Goal: Information Seeking & Learning: Learn about a topic

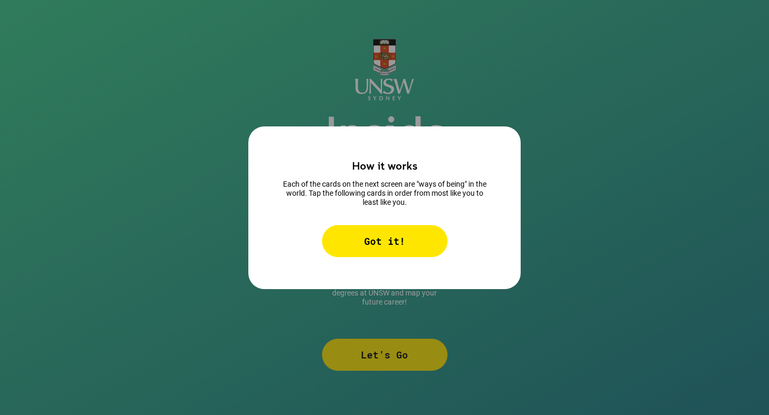
click at [372, 255] on div "Got it!" at bounding box center [384, 241] width 125 height 32
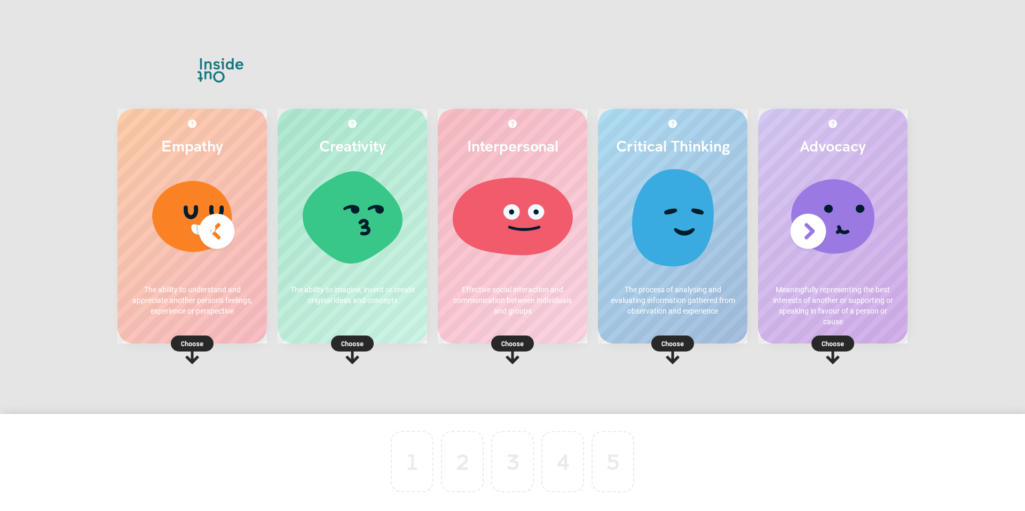
click at [660, 205] on div at bounding box center [672, 220] width 128 height 107
click at [665, 346] on p "Choose" at bounding box center [672, 343] width 149 height 11
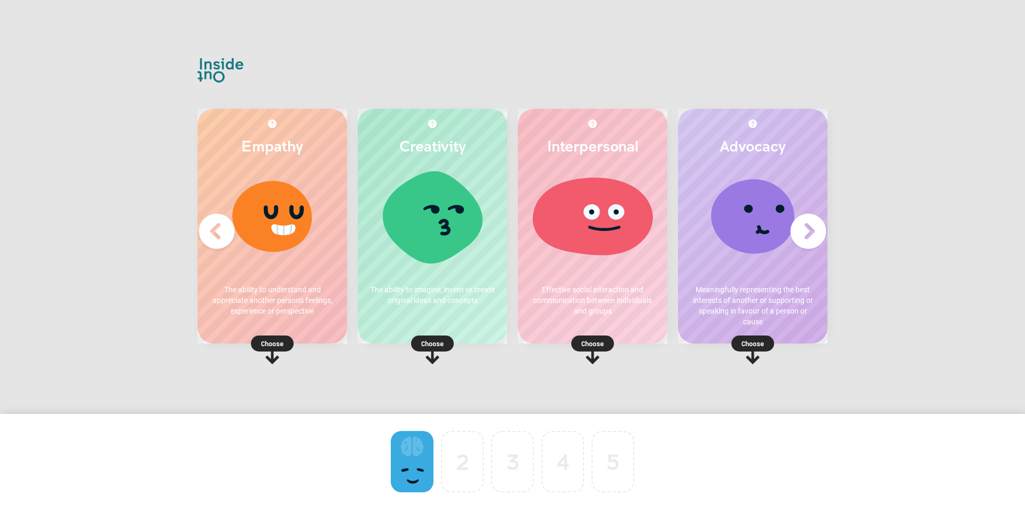
click at [426, 347] on p "Choose" at bounding box center [432, 343] width 149 height 11
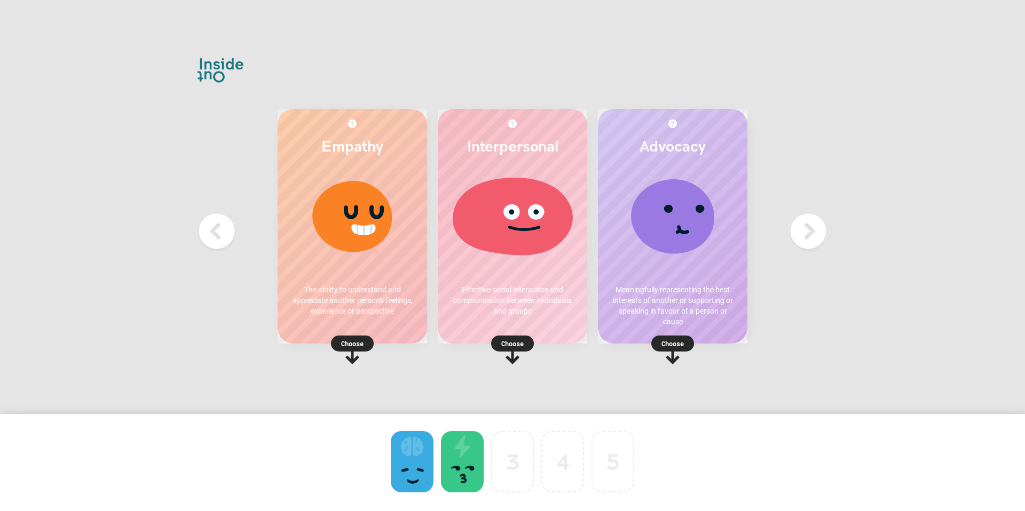
click at [369, 343] on rect at bounding box center [352, 344] width 43 height 16
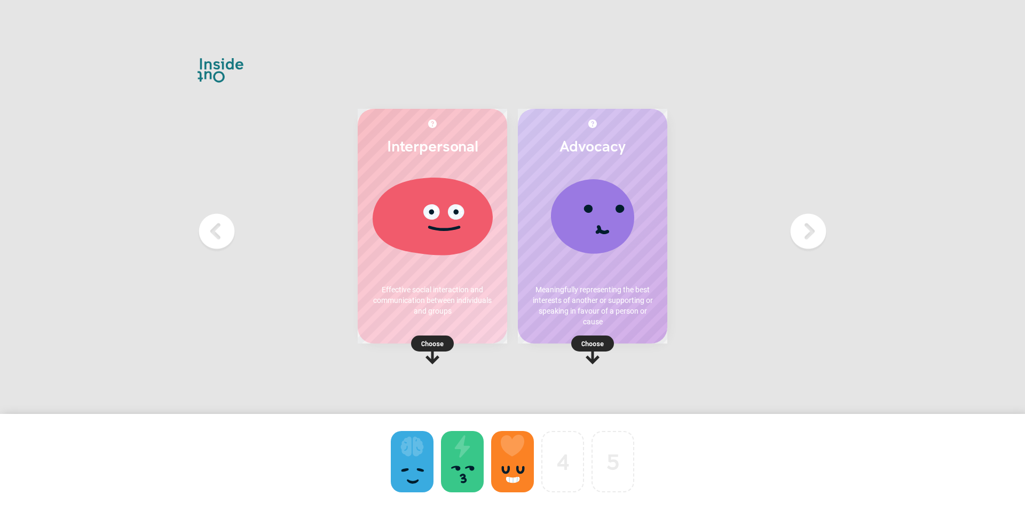
click at [406, 344] on p "Choose" at bounding box center [432, 343] width 149 height 11
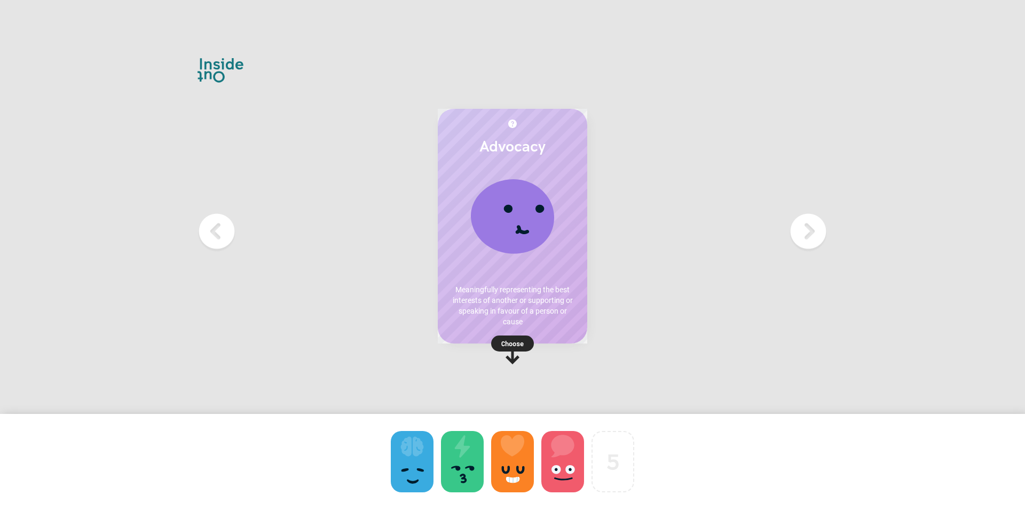
click at [497, 339] on rect at bounding box center [512, 344] width 43 height 16
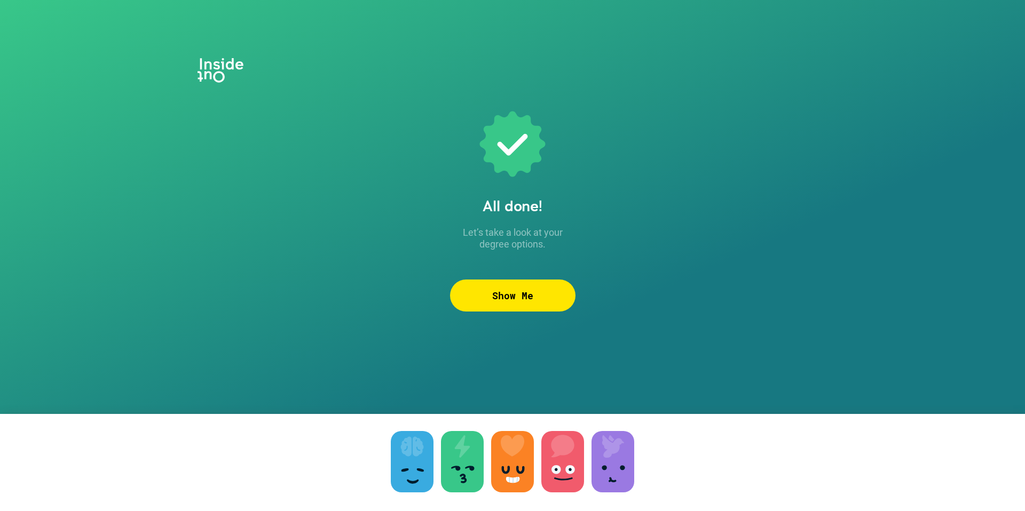
click at [477, 296] on div "Show Me" at bounding box center [512, 296] width 125 height 32
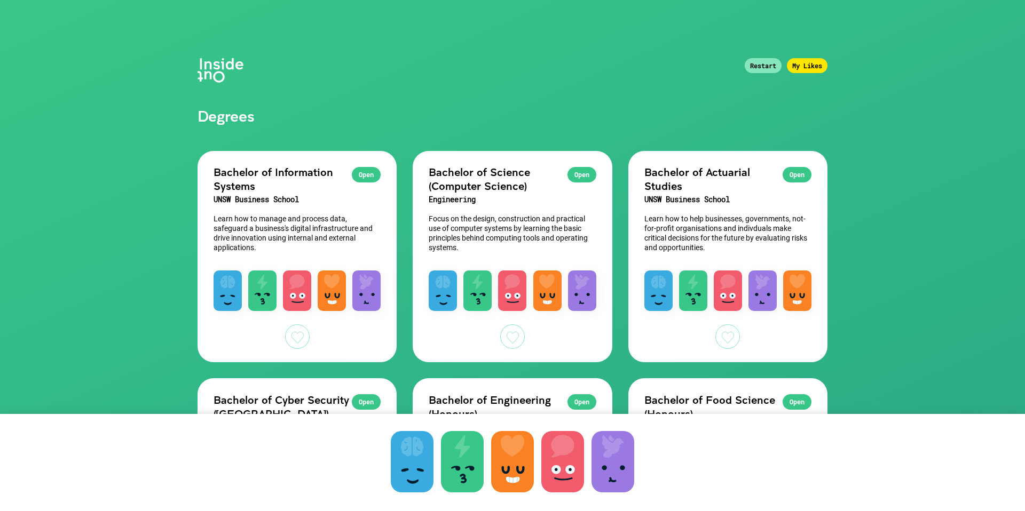
click at [320, 303] on div at bounding box center [332, 291] width 28 height 41
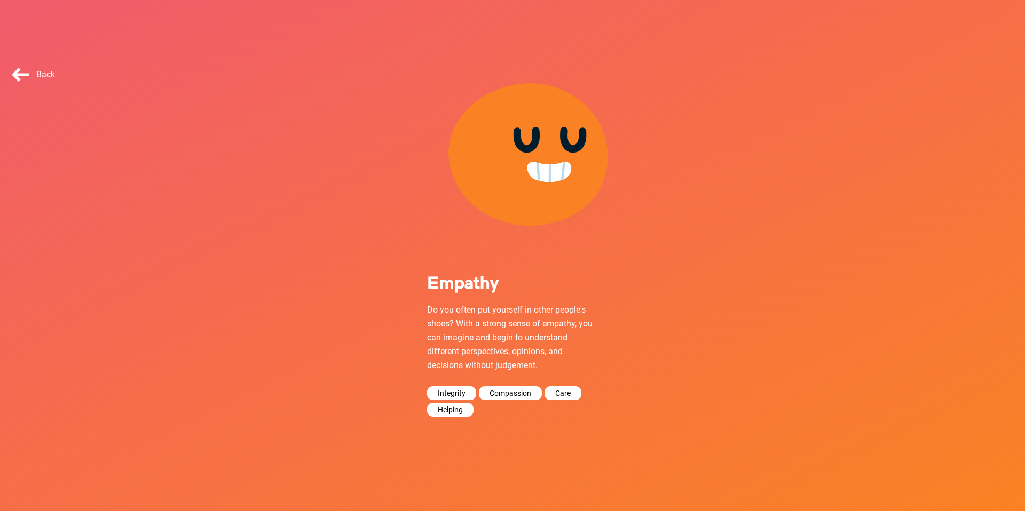
click at [45, 77] on span "Back" at bounding box center [32, 74] width 45 height 10
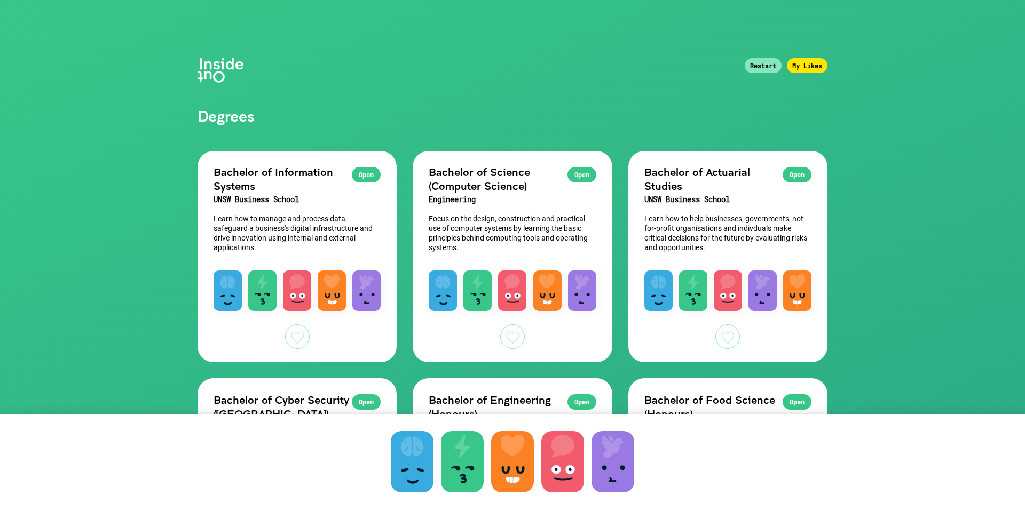
click at [306, 203] on h3 "UNSW Business School" at bounding box center [297, 200] width 167 height 14
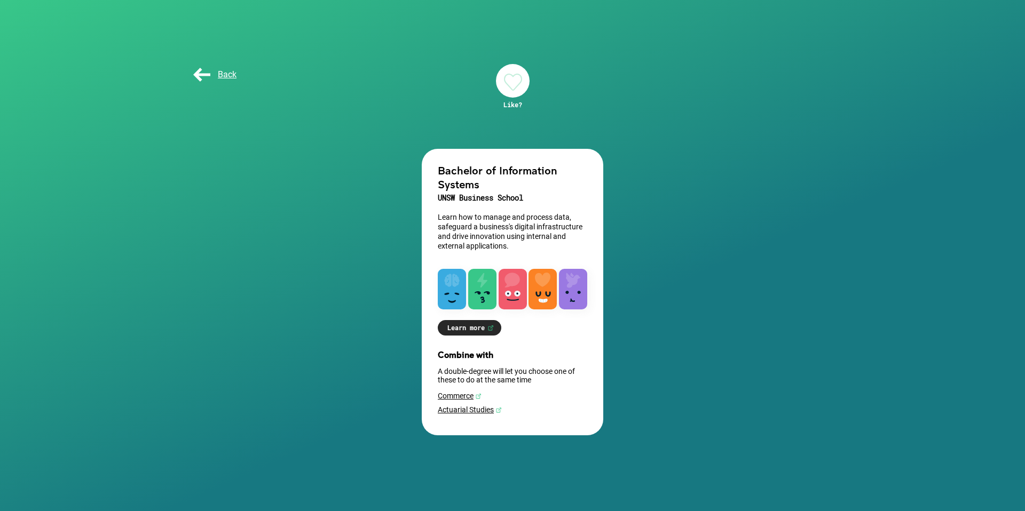
click at [233, 73] on span "Back" at bounding box center [213, 74] width 45 height 10
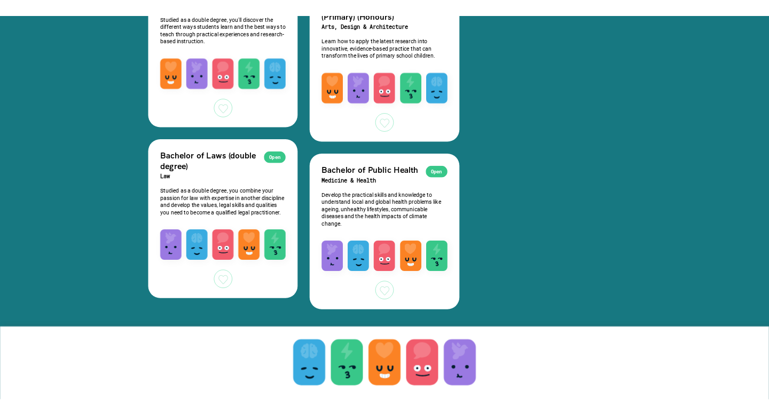
scroll to position [3219, 0]
